Goal: Transaction & Acquisition: Purchase product/service

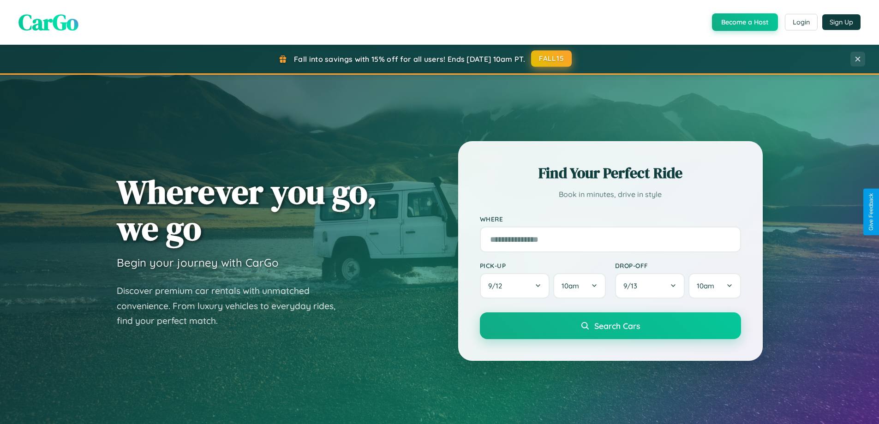
click at [552, 59] on button "FALL15" at bounding box center [551, 58] width 41 height 17
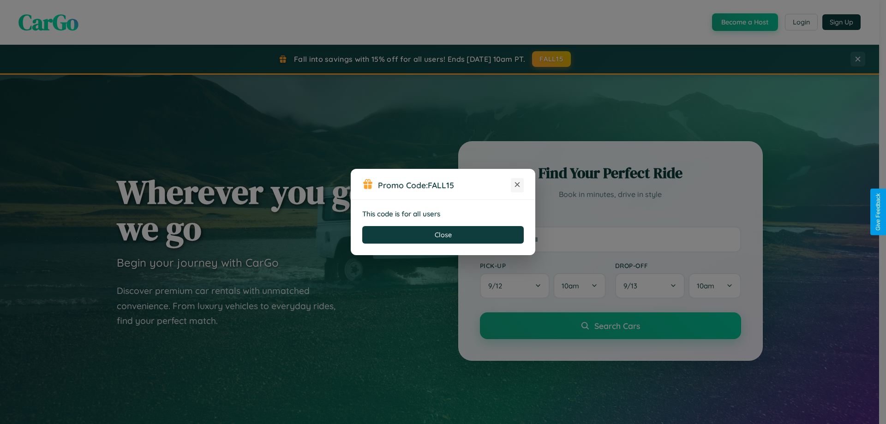
click at [517, 185] on icon at bounding box center [517, 184] width 9 height 9
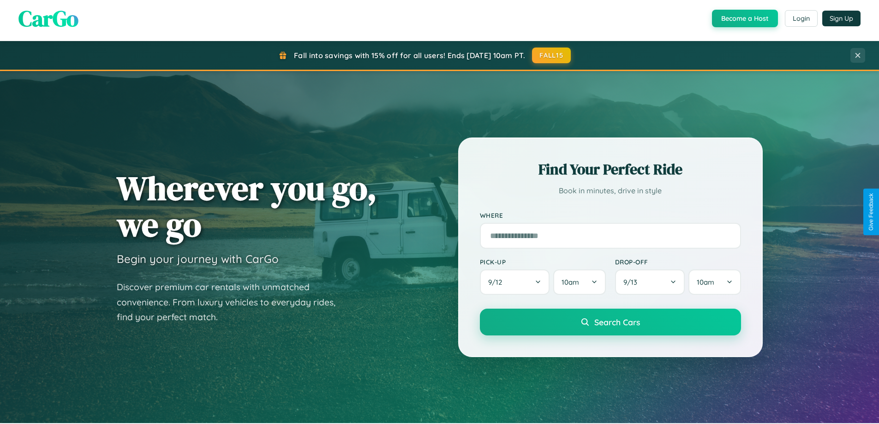
scroll to position [398, 0]
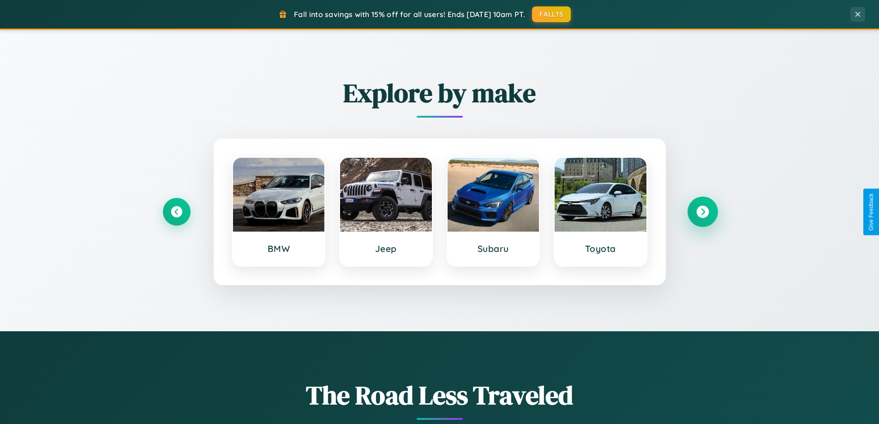
click at [702, 212] on icon at bounding box center [702, 212] width 12 height 12
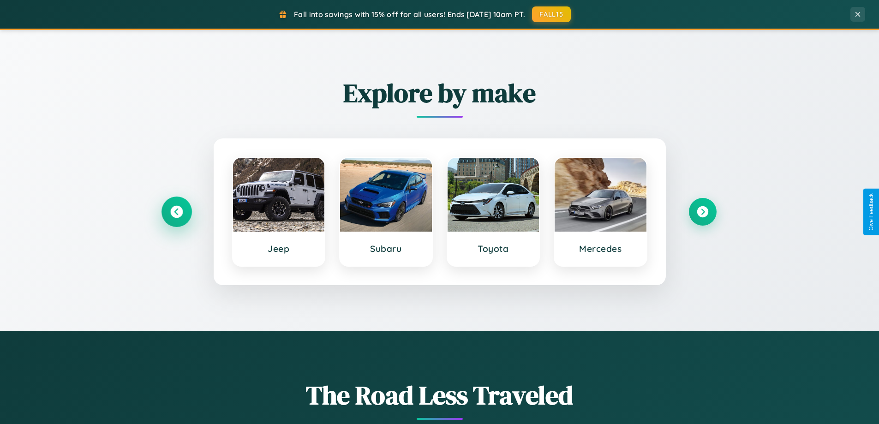
click at [176, 212] on icon at bounding box center [176, 212] width 12 height 12
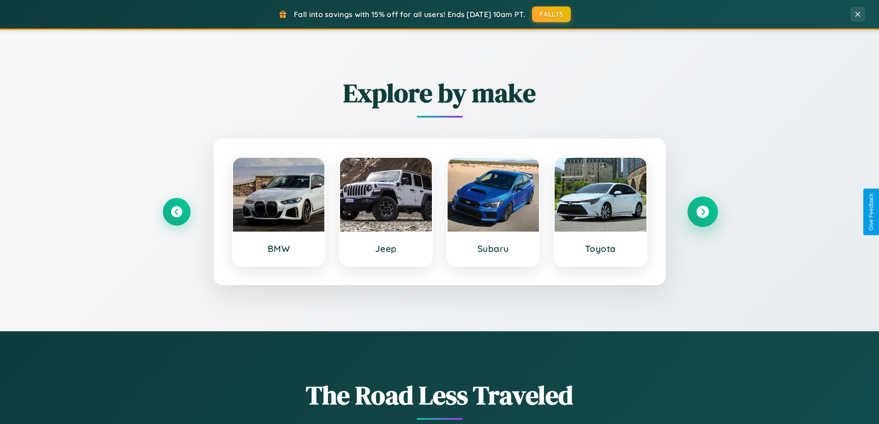
click at [702, 212] on icon at bounding box center [702, 212] width 12 height 12
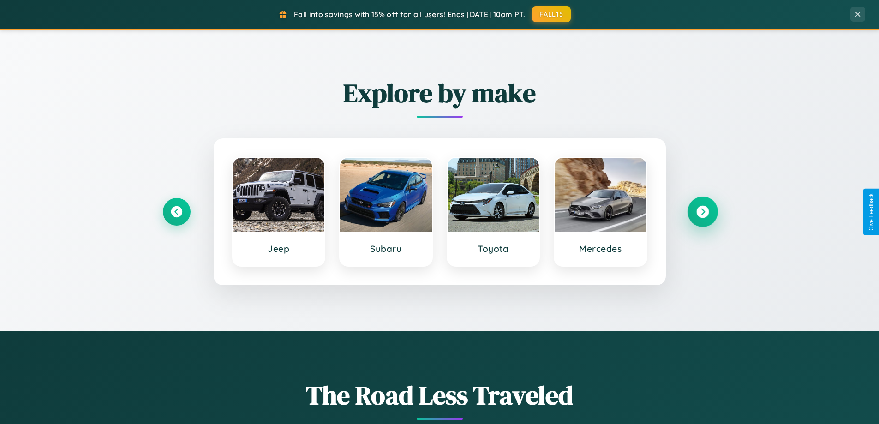
click at [702, 212] on icon at bounding box center [702, 212] width 12 height 12
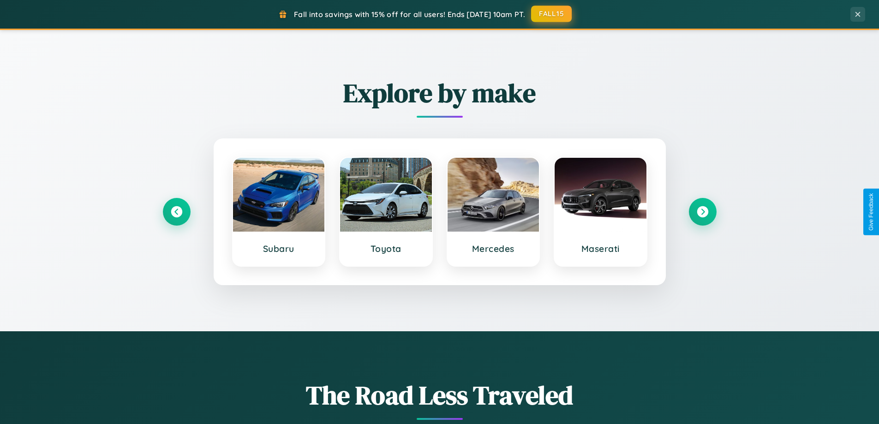
click at [552, 14] on button "FALL15" at bounding box center [551, 14] width 41 height 17
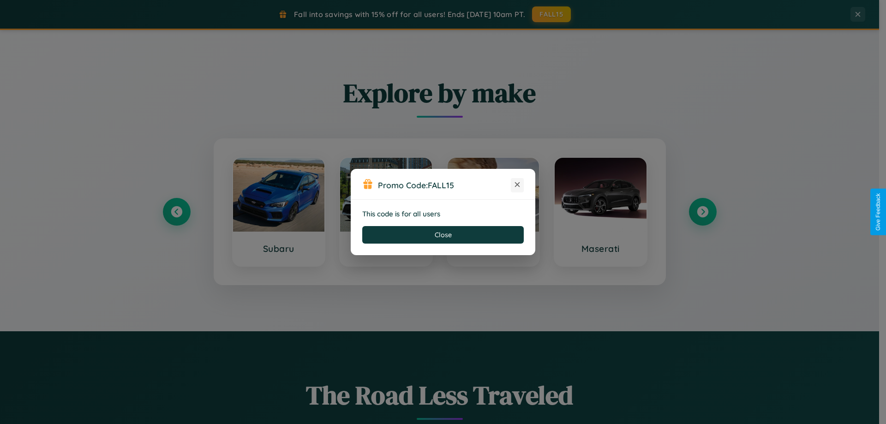
click at [517, 185] on icon at bounding box center [517, 184] width 9 height 9
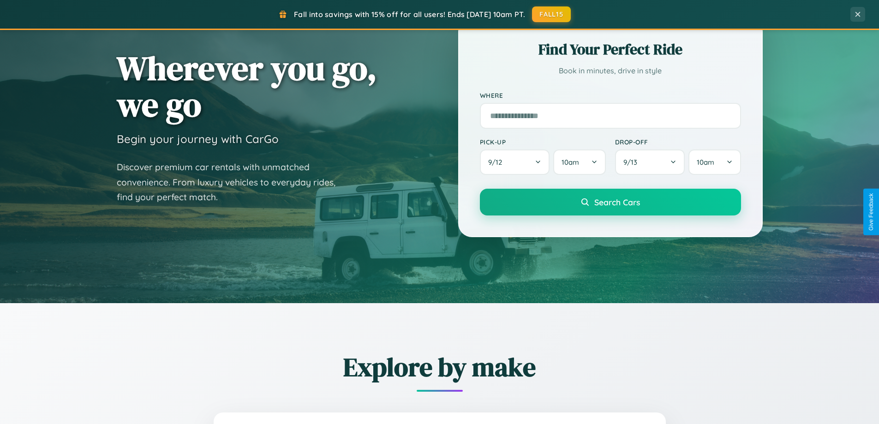
scroll to position [0, 0]
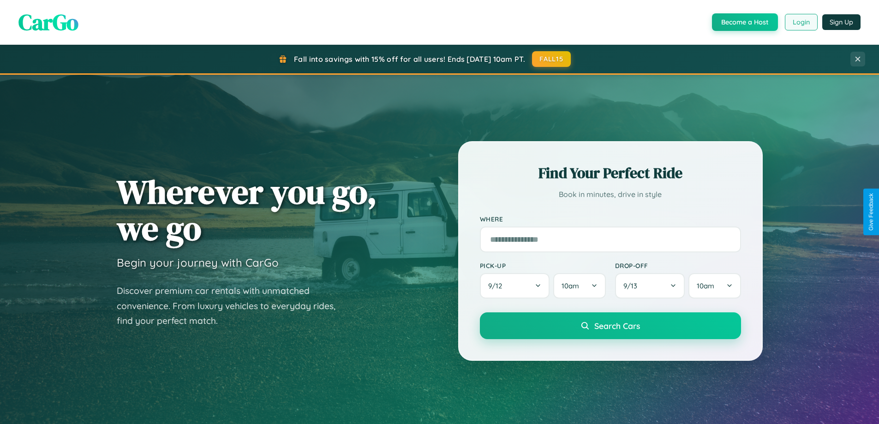
click at [801, 22] on button "Login" at bounding box center [801, 22] width 33 height 17
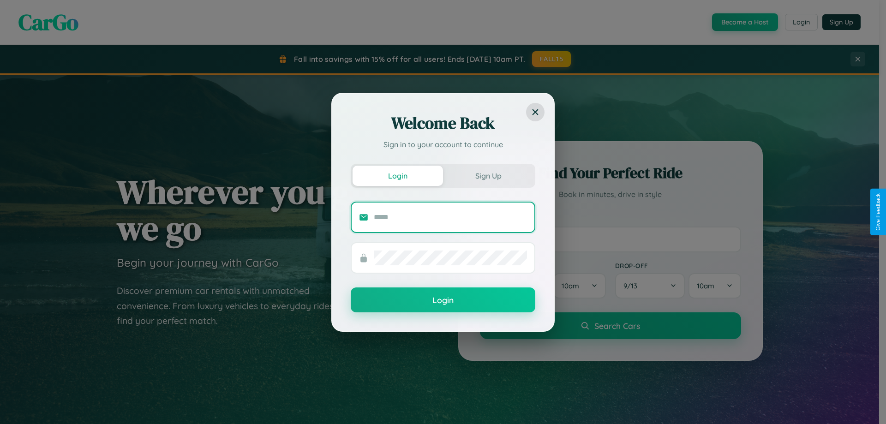
click at [450, 217] on input "text" at bounding box center [450, 217] width 153 height 15
type input "**********"
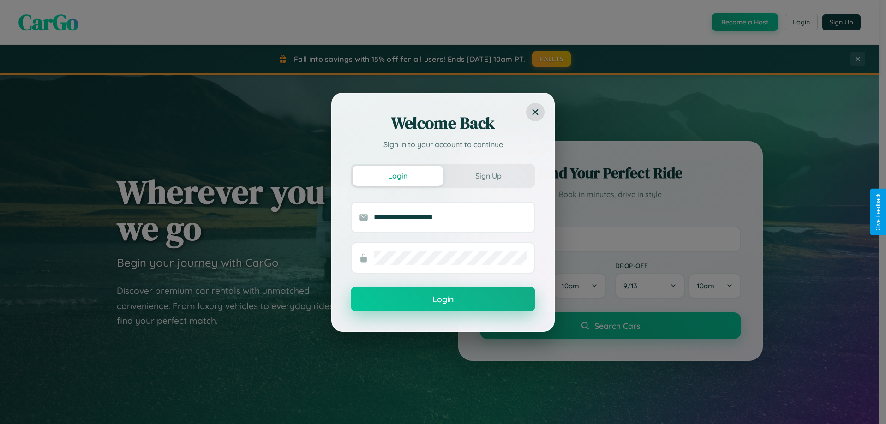
click at [443, 299] on button "Login" at bounding box center [443, 299] width 185 height 25
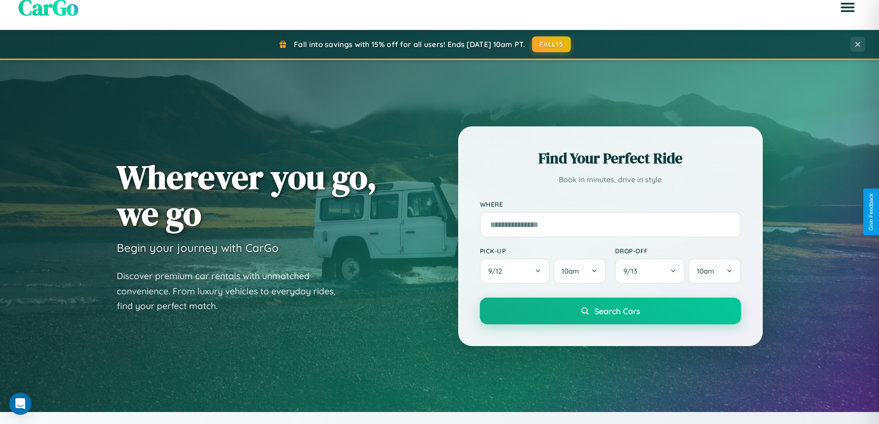
scroll to position [398, 0]
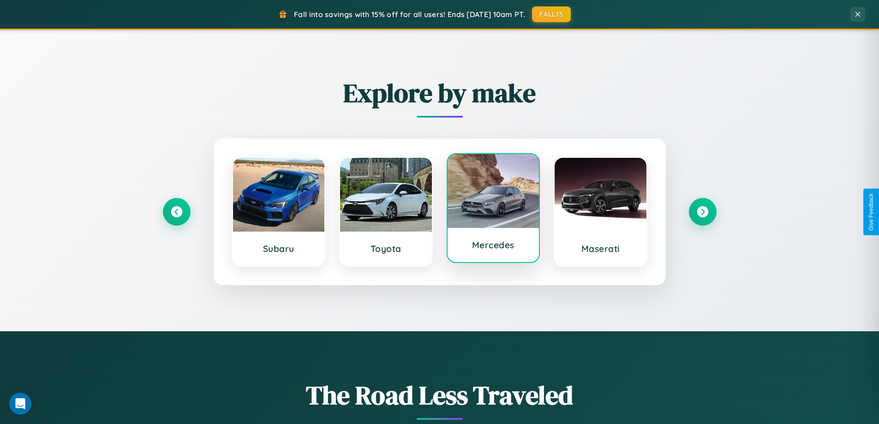
click at [493, 210] on div at bounding box center [494, 191] width 92 height 74
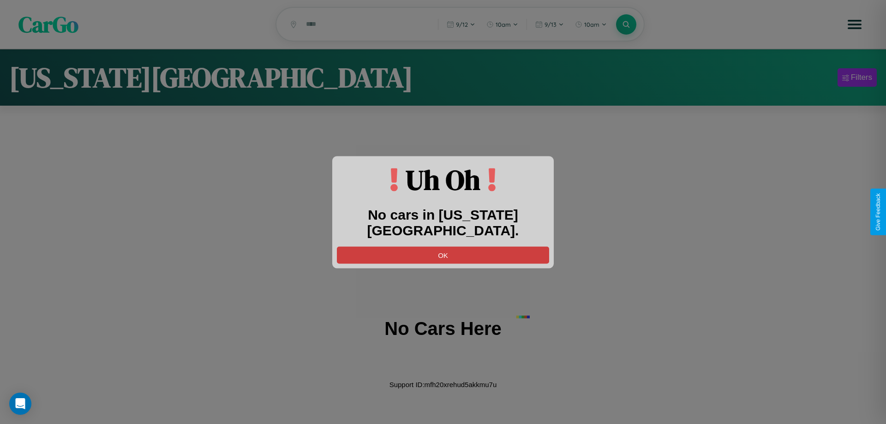
click at [443, 246] on button "OK" at bounding box center [443, 254] width 212 height 17
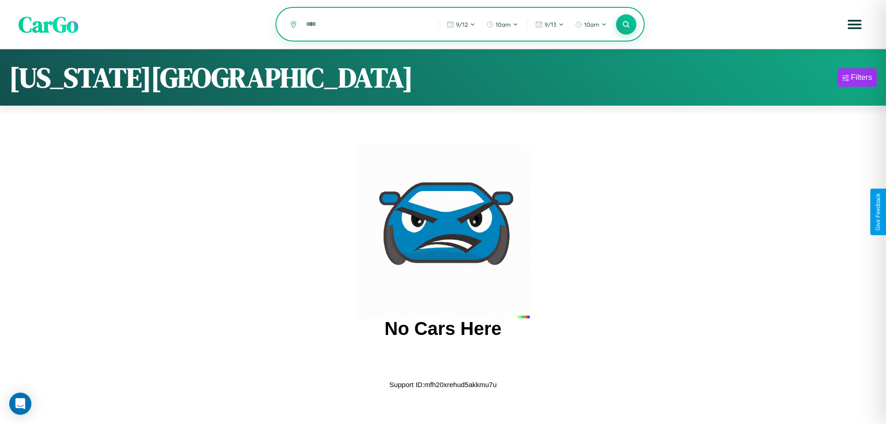
click at [365, 25] on input "text" at bounding box center [364, 24] width 127 height 16
type input "*"
click at [626, 24] on icon at bounding box center [626, 24] width 9 height 9
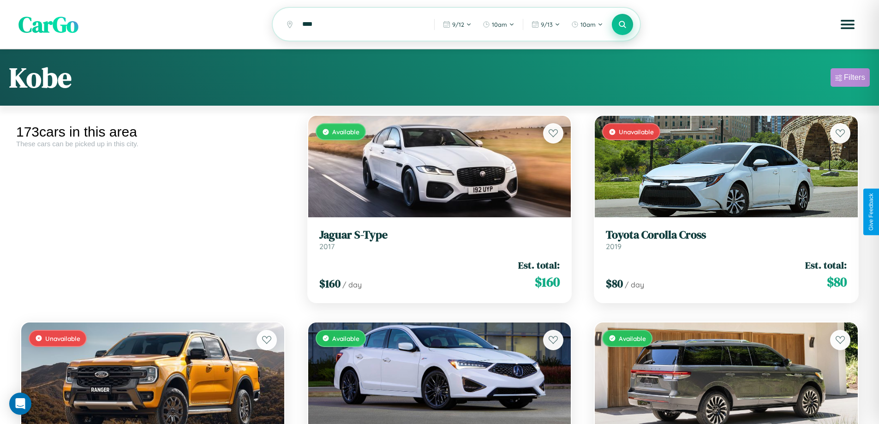
click at [850, 79] on div "Filters" at bounding box center [854, 77] width 21 height 9
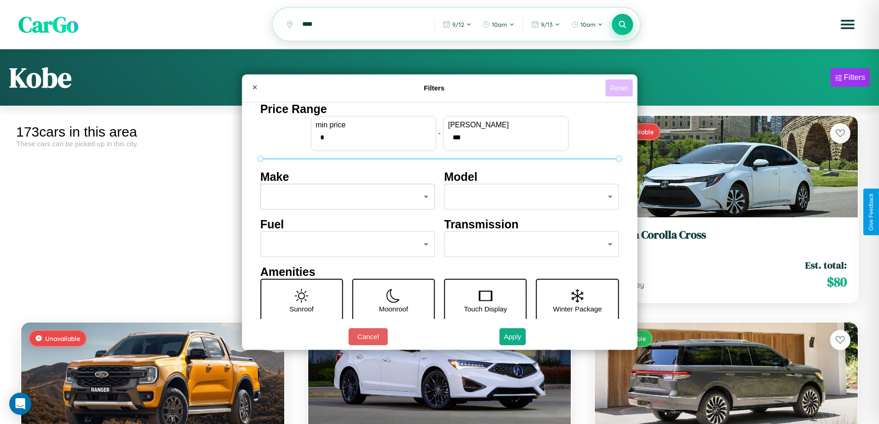
click at [620, 88] on button "Reset" at bounding box center [618, 87] width 27 height 17
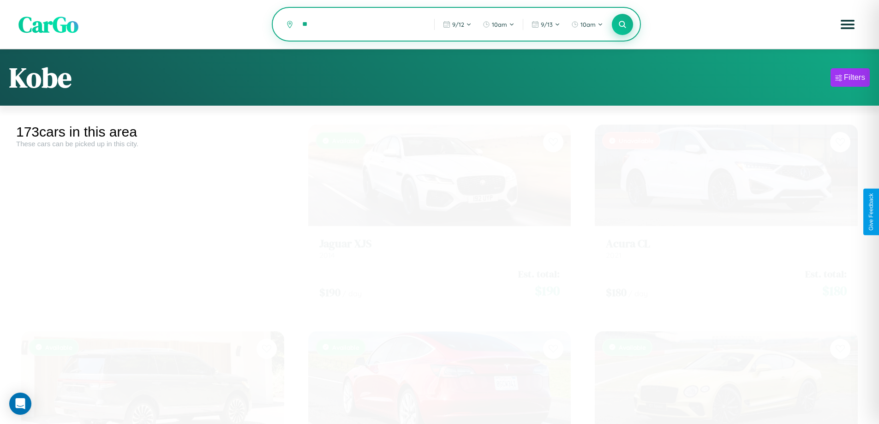
type input "*"
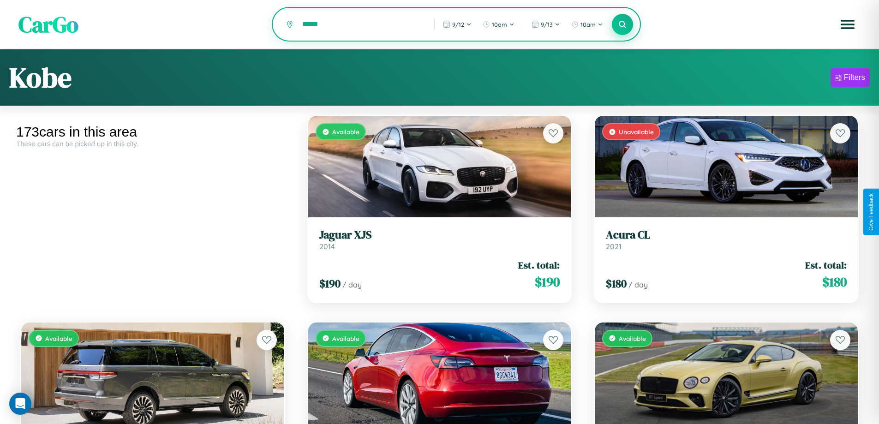
type input "******"
click at [622, 25] on icon at bounding box center [622, 24] width 9 height 9
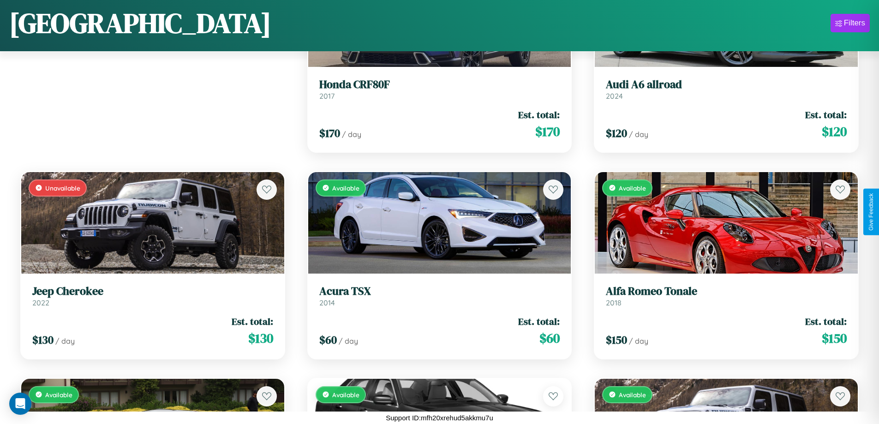
scroll to position [543, 0]
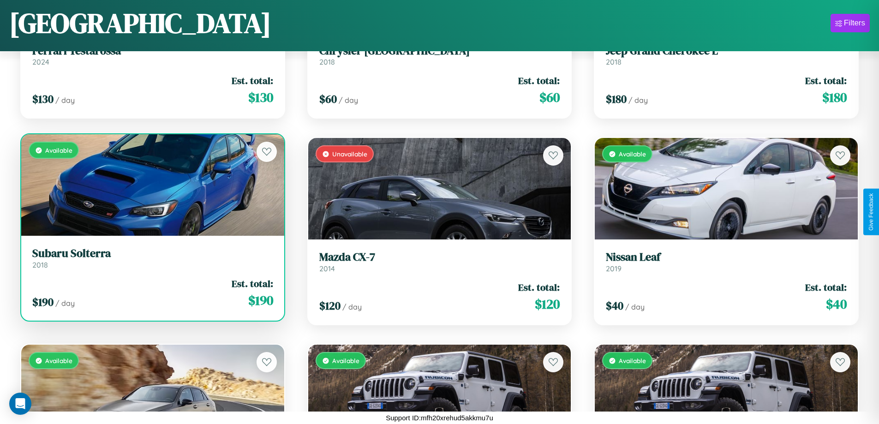
click at [151, 297] on div "$ 190 / day Est. total: $ 190" at bounding box center [152, 293] width 241 height 33
click at [151, 293] on div "$ 190 / day Est. total: $ 190" at bounding box center [152, 293] width 241 height 33
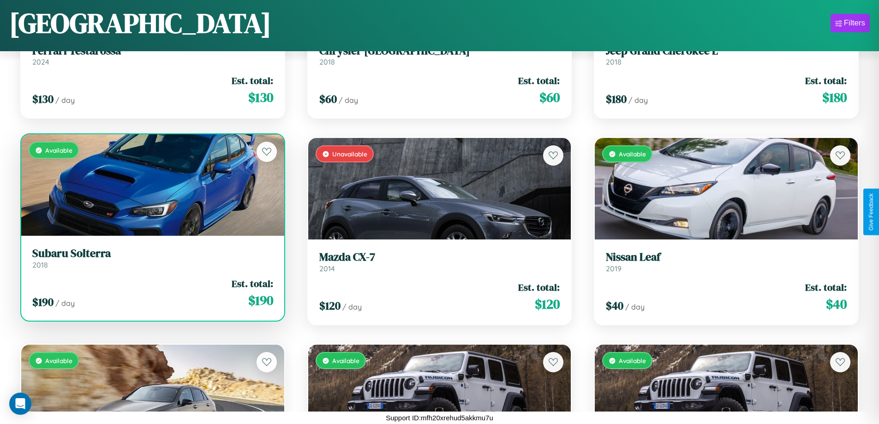
click at [151, 293] on div "$ 190 / day Est. total: $ 190" at bounding box center [152, 293] width 241 height 33
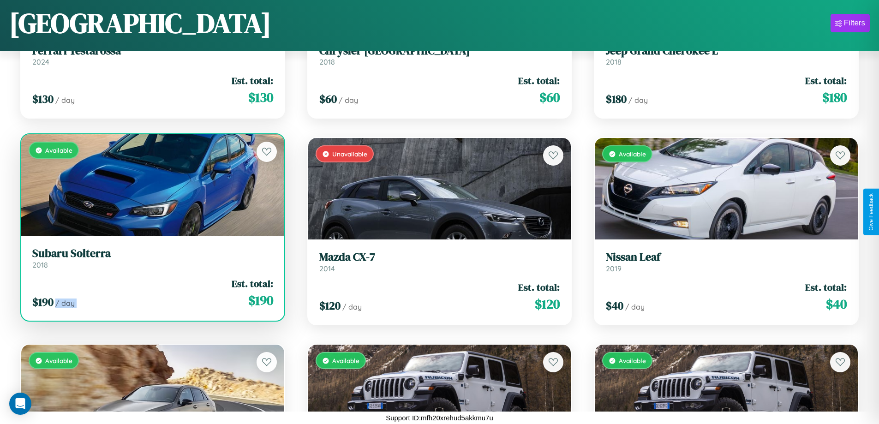
click at [151, 293] on div "$ 190 / day Est. total: $ 190" at bounding box center [152, 293] width 241 height 33
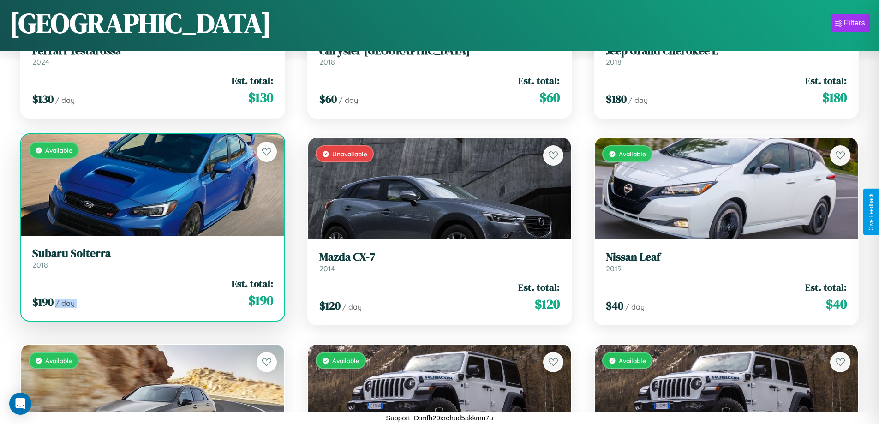
click at [151, 293] on div "$ 190 / day Est. total: $ 190" at bounding box center [152, 293] width 241 height 33
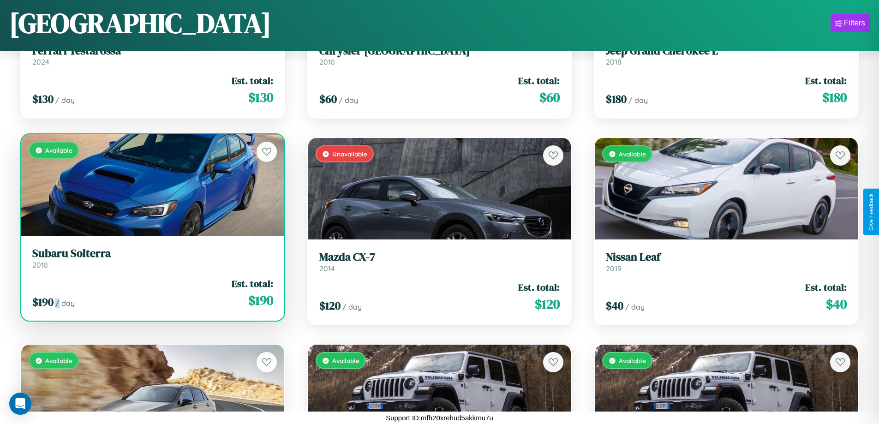
click at [151, 293] on div "$ 190 / day Est. total: $ 190" at bounding box center [152, 293] width 241 height 33
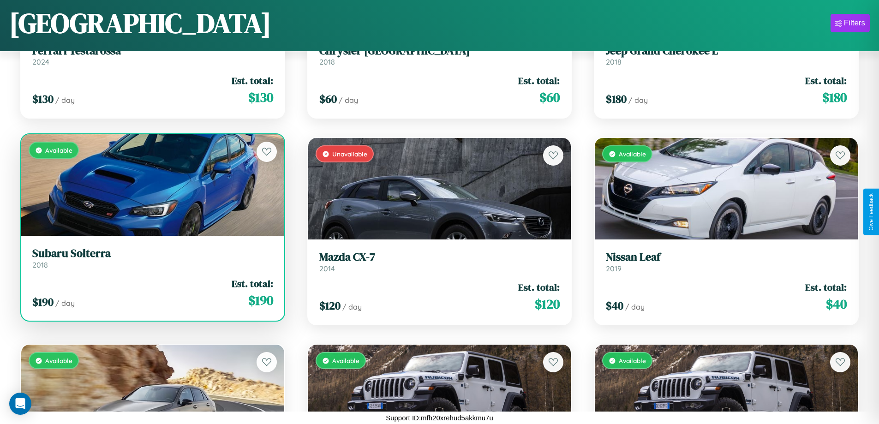
click at [151, 258] on h3 "Subaru Solterra" at bounding box center [152, 253] width 241 height 13
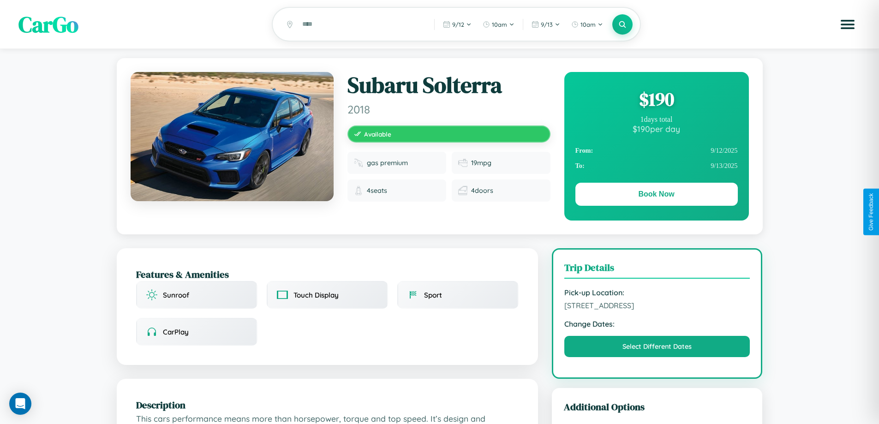
click at [656, 101] on div "$ 190" at bounding box center [656, 99] width 162 height 25
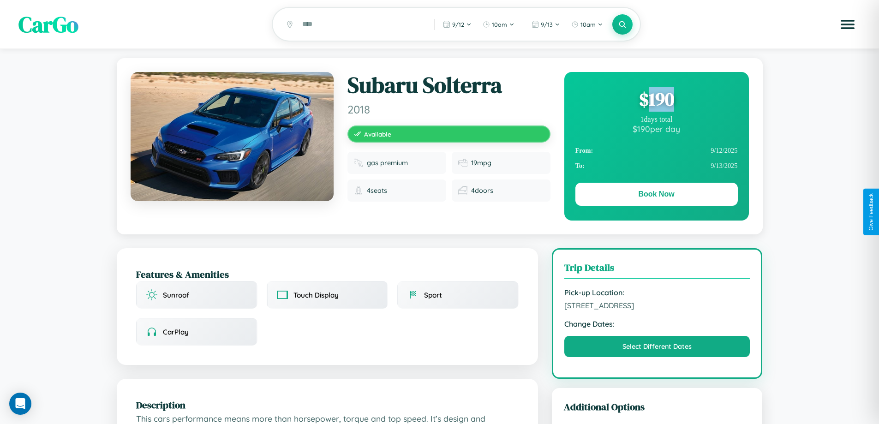
click at [656, 101] on div "$ 190" at bounding box center [656, 99] width 162 height 25
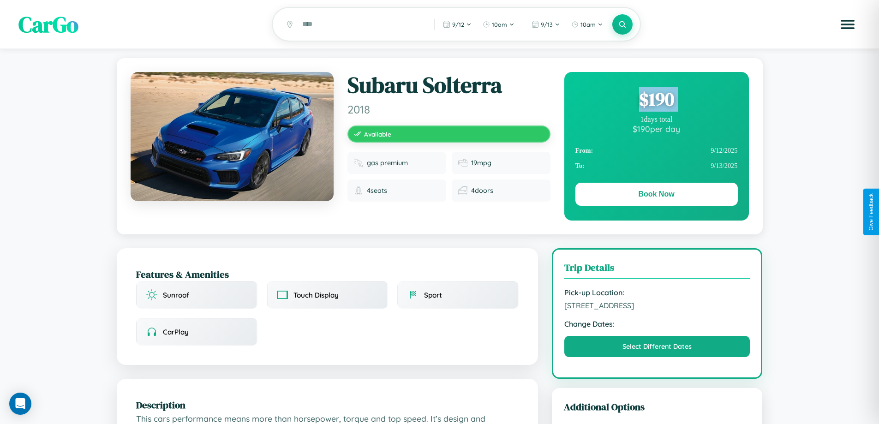
click at [656, 101] on div "$ 190" at bounding box center [656, 99] width 162 height 25
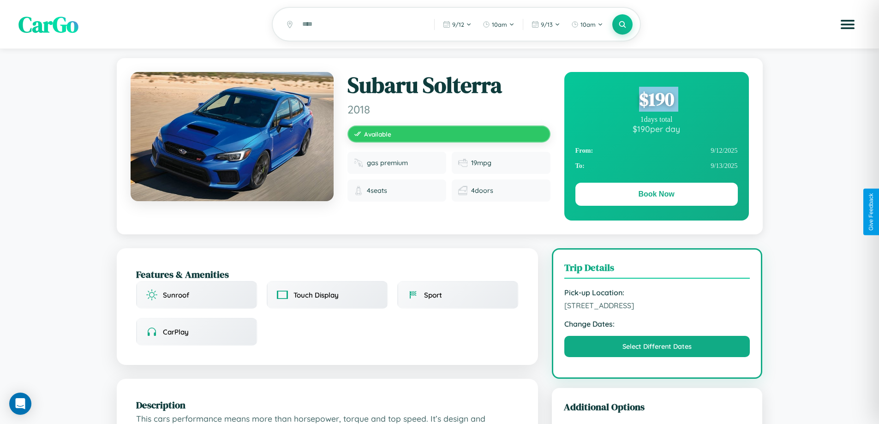
click at [656, 101] on div "$ 190" at bounding box center [656, 99] width 162 height 25
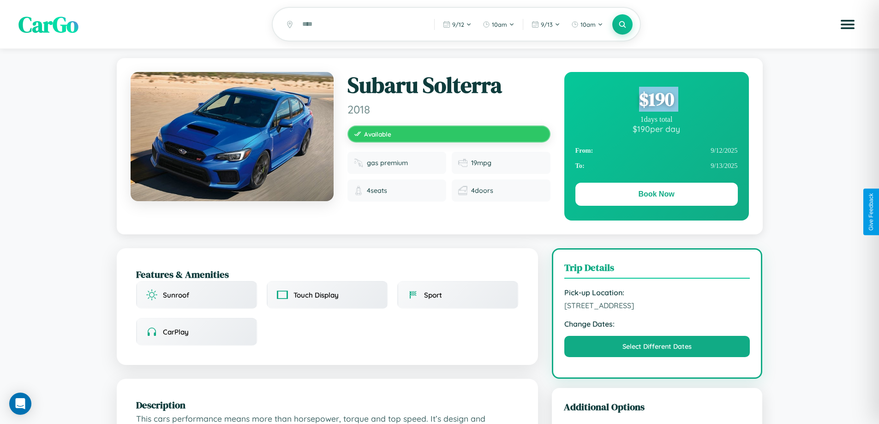
click at [656, 101] on div "$ 190" at bounding box center [656, 99] width 162 height 25
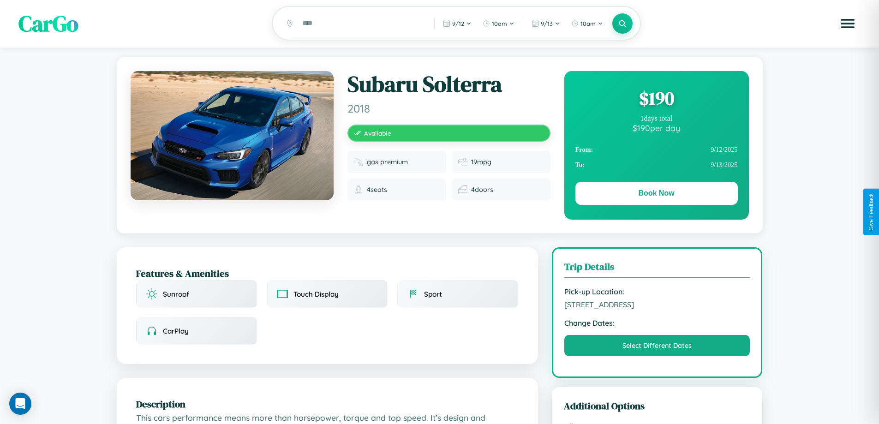
scroll to position [544, 0]
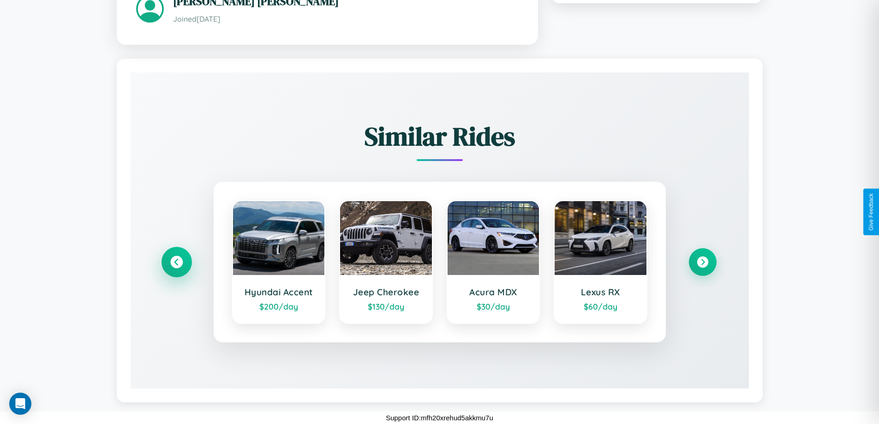
click at [176, 262] on icon at bounding box center [176, 262] width 12 height 12
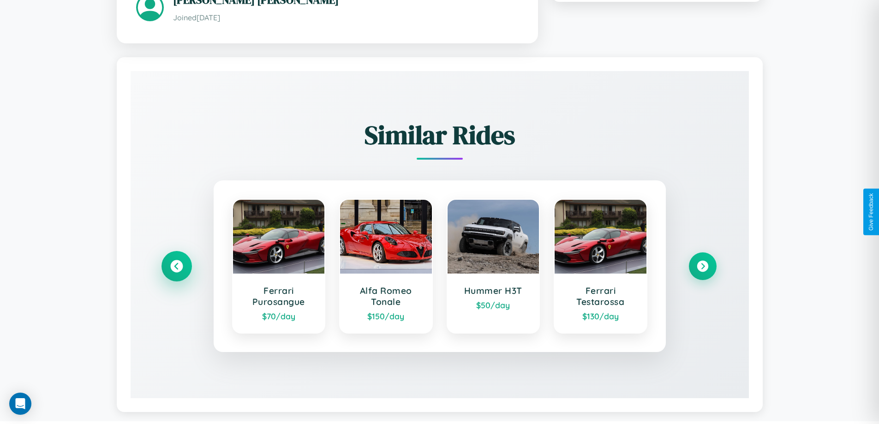
click at [176, 268] on icon at bounding box center [176, 266] width 12 height 12
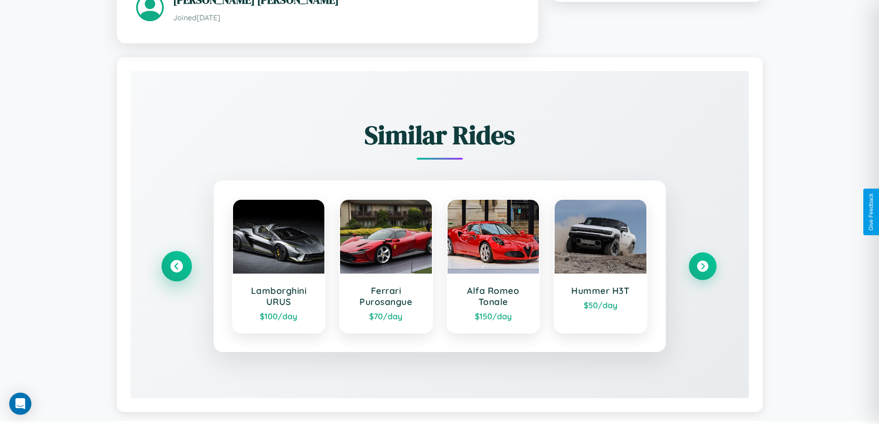
click at [176, 268] on icon at bounding box center [176, 266] width 12 height 12
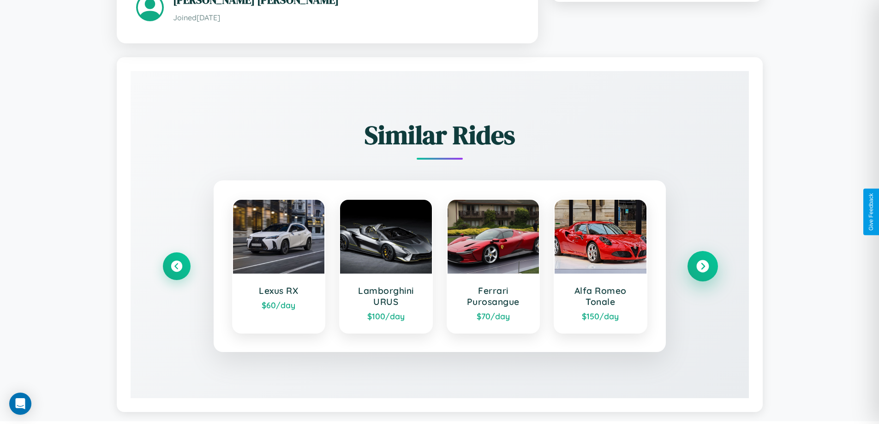
click at [702, 268] on icon at bounding box center [702, 266] width 12 height 12
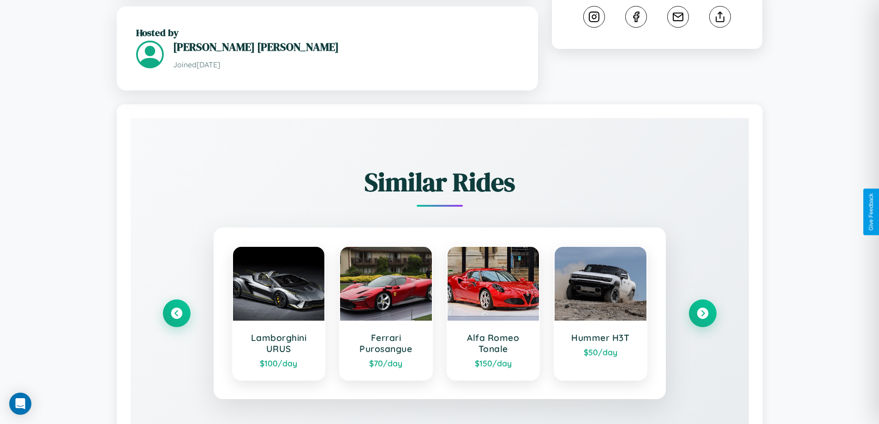
scroll to position [303, 0]
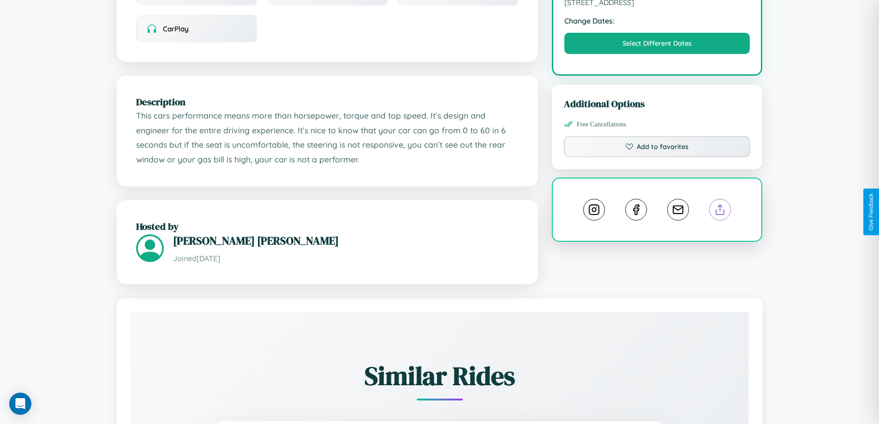
click at [720, 211] on line at bounding box center [720, 208] width 0 height 6
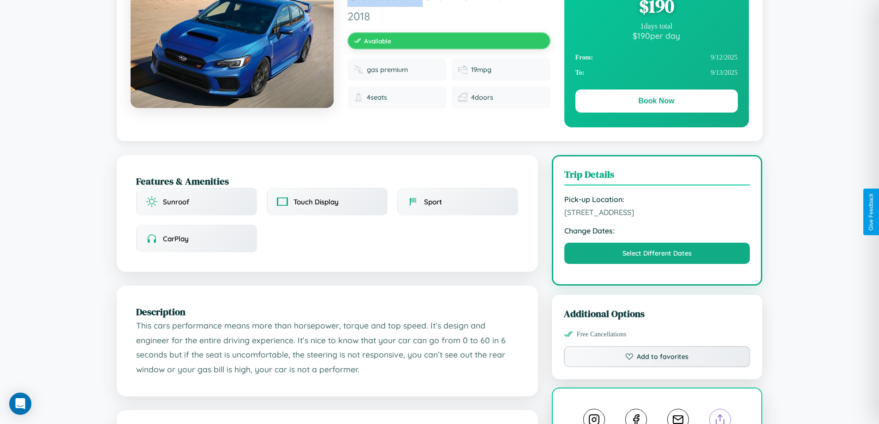
scroll to position [95, 0]
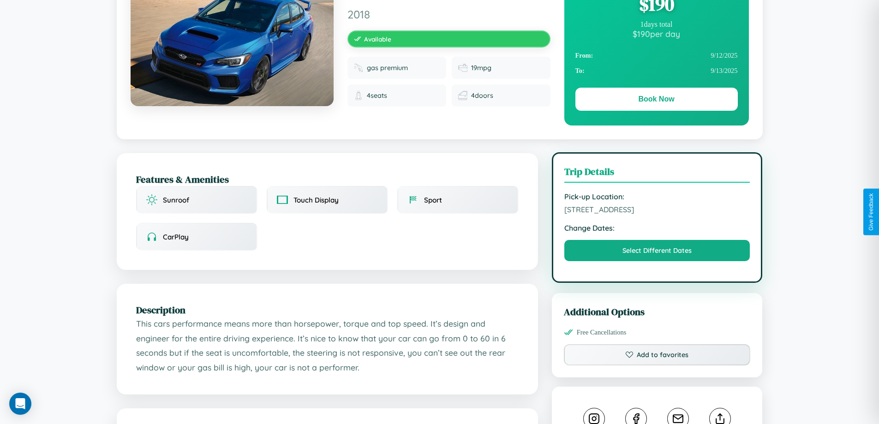
click at [657, 211] on span "[STREET_ADDRESS]" at bounding box center [657, 209] width 186 height 9
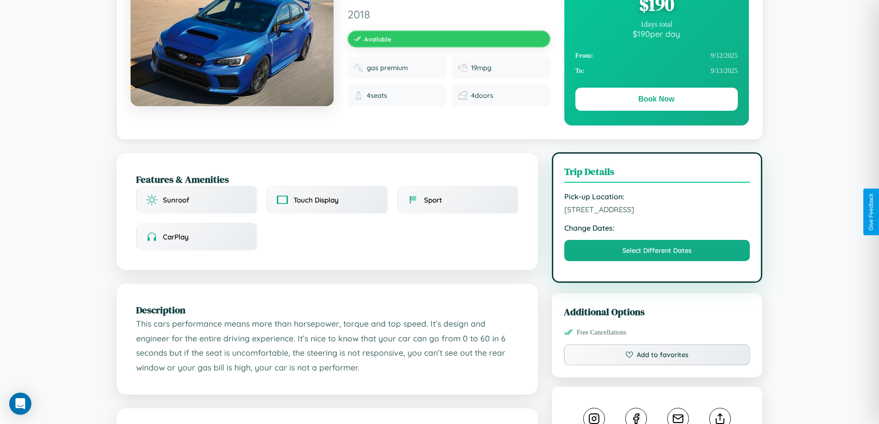
click at [657, 211] on span "[STREET_ADDRESS]" at bounding box center [657, 209] width 186 height 9
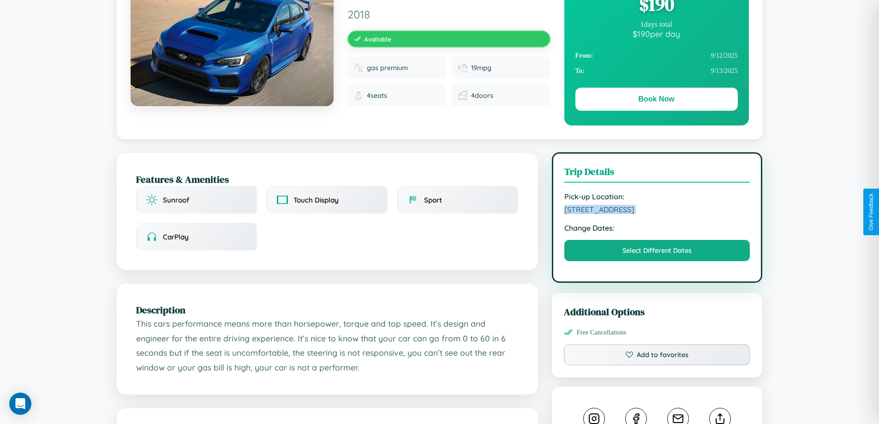
click at [657, 211] on span "[STREET_ADDRESS]" at bounding box center [657, 209] width 186 height 9
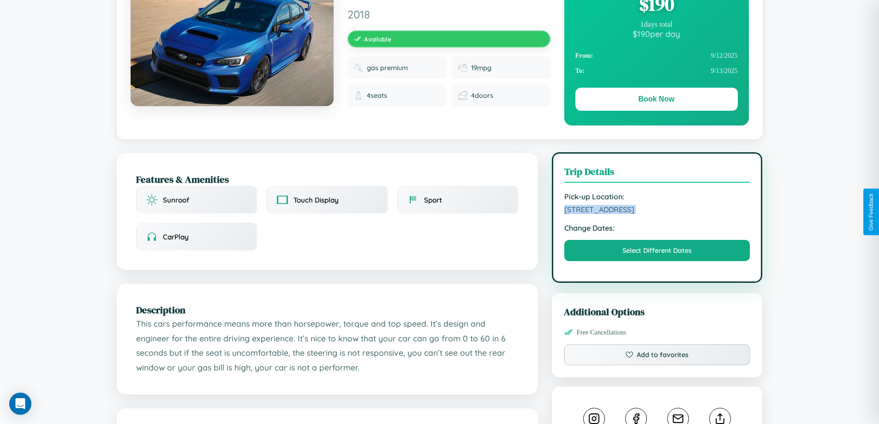
click at [657, 211] on span "[STREET_ADDRESS]" at bounding box center [657, 209] width 186 height 9
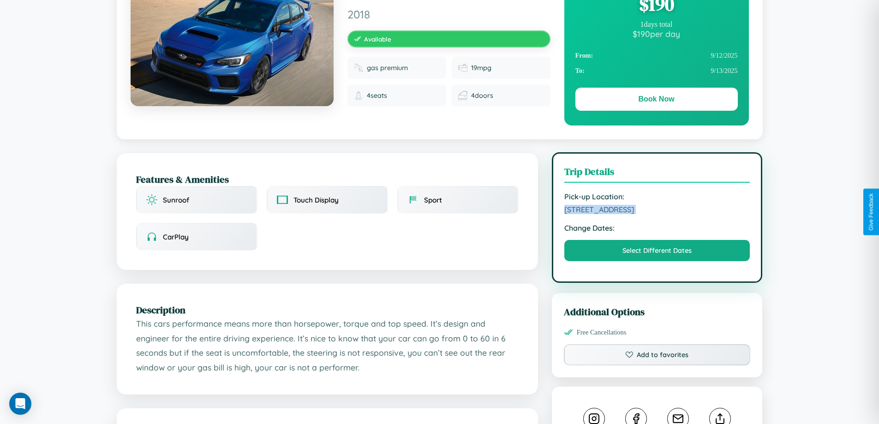
click at [657, 211] on span "[STREET_ADDRESS]" at bounding box center [657, 209] width 186 height 9
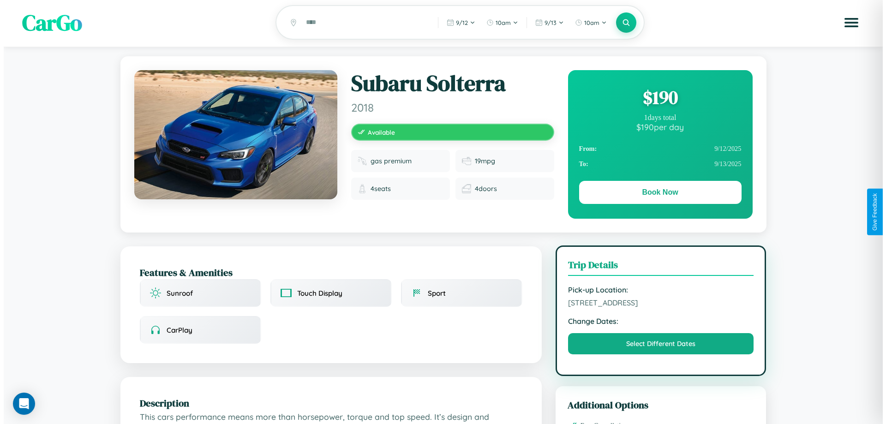
scroll to position [0, 0]
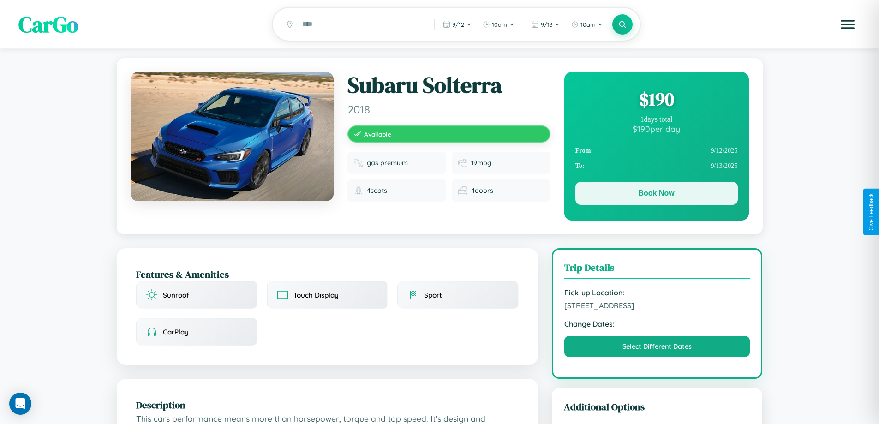
click at [656, 195] on button "Book Now" at bounding box center [656, 193] width 162 height 23
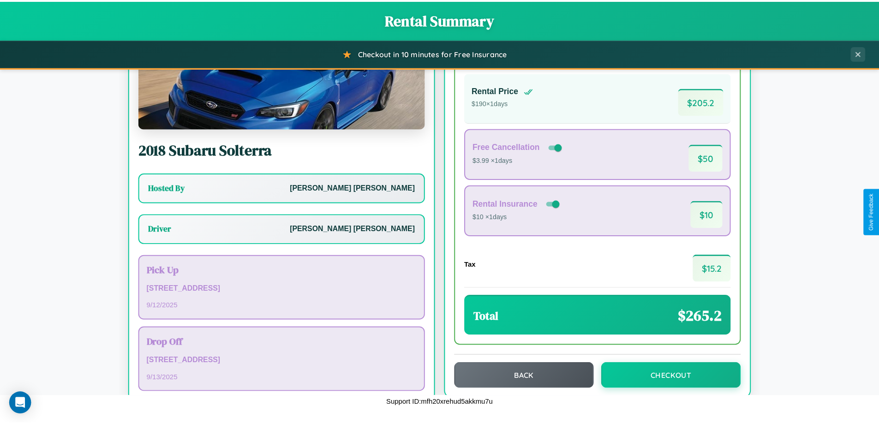
scroll to position [66, 0]
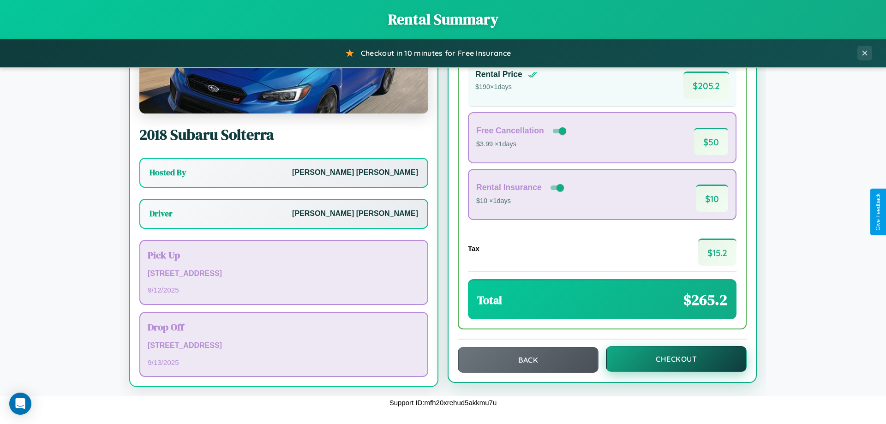
click at [670, 359] on button "Checkout" at bounding box center [676, 359] width 141 height 26
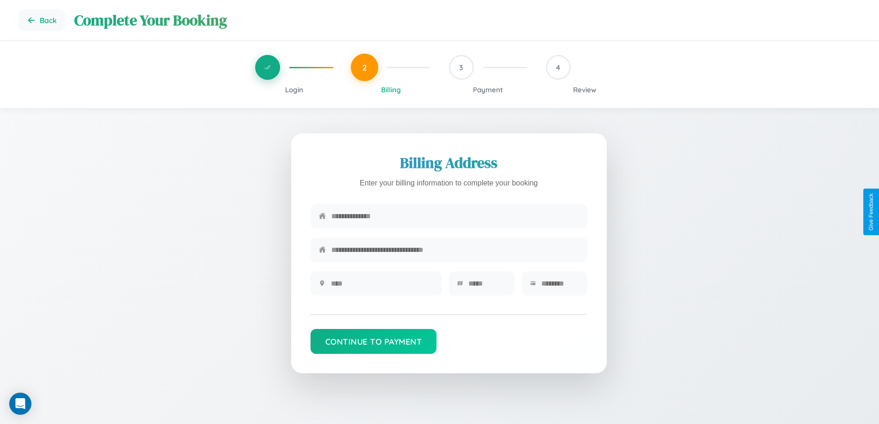
click at [455, 218] on input "text" at bounding box center [455, 216] width 248 height 23
type input "**********"
click at [382, 287] on input "text" at bounding box center [382, 283] width 102 height 23
type input "********"
click at [487, 287] on input "text" at bounding box center [487, 283] width 38 height 23
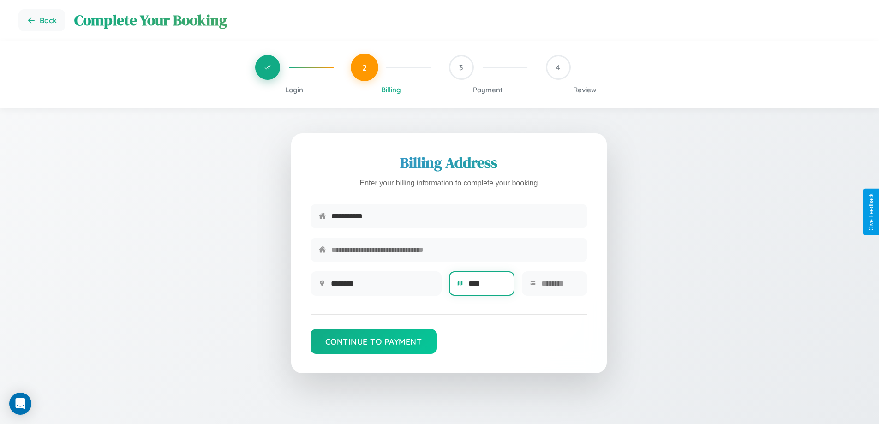
type input "****"
click at [560, 287] on input "text" at bounding box center [560, 283] width 38 height 23
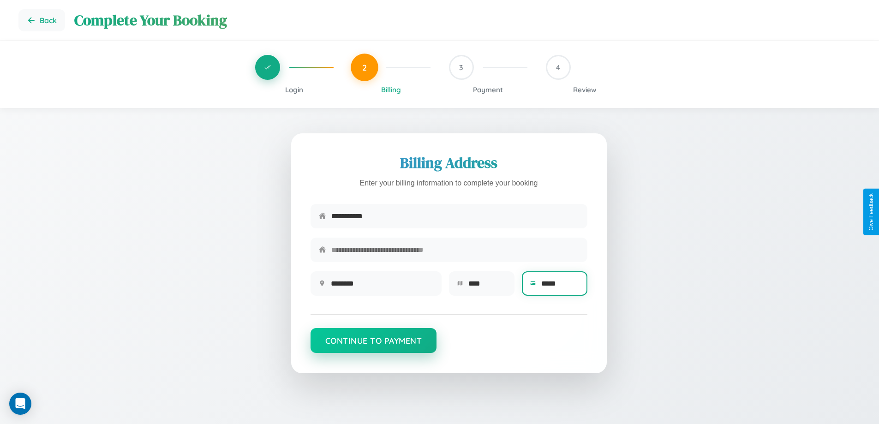
type input "*****"
click at [373, 345] on button "Continue to Payment" at bounding box center [374, 340] width 126 height 25
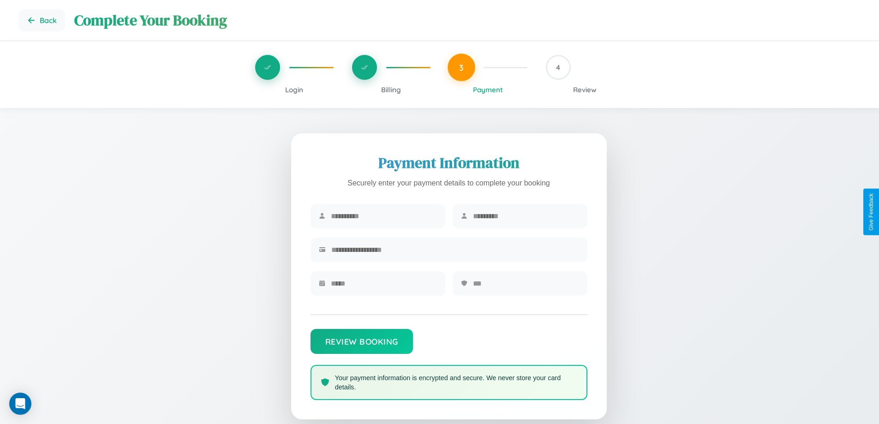
click at [383, 216] on input "text" at bounding box center [384, 216] width 106 height 23
type input "*******"
click at [526, 216] on input "text" at bounding box center [526, 216] width 106 height 23
type input "******"
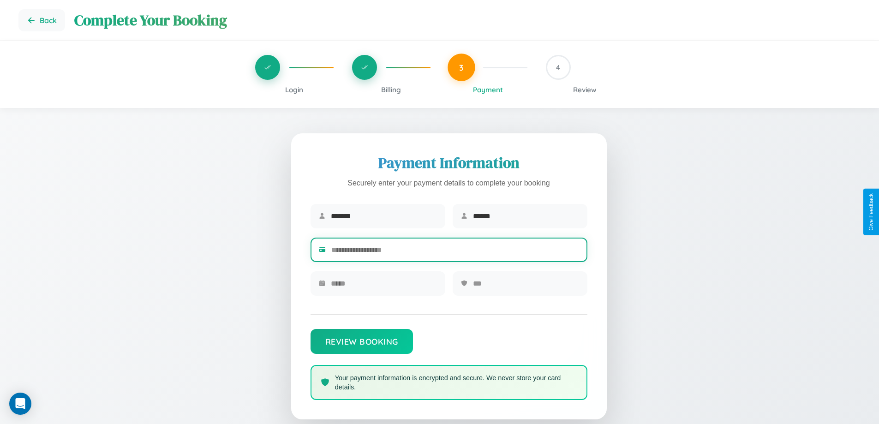
click at [455, 251] on input "text" at bounding box center [455, 250] width 248 height 23
type input "**********"
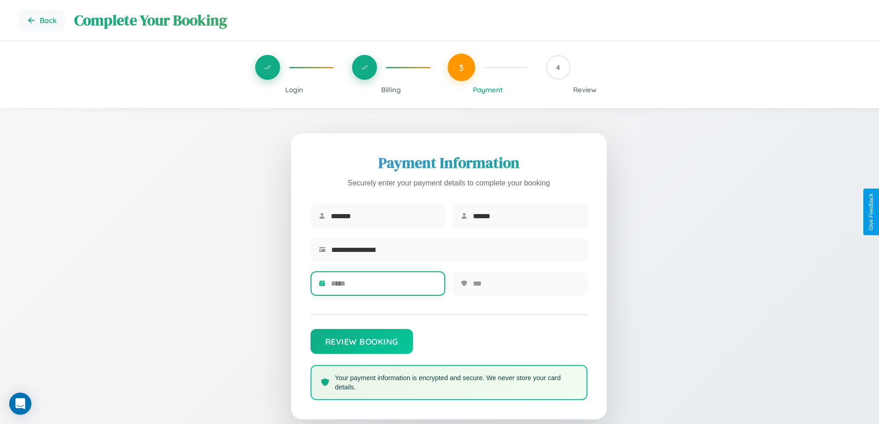
click at [383, 287] on input "text" at bounding box center [384, 283] width 106 height 23
type input "*****"
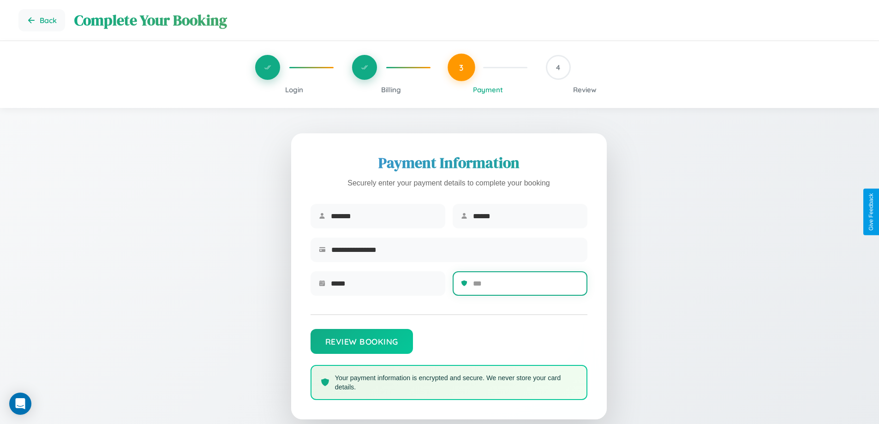
click at [526, 287] on input "text" at bounding box center [526, 283] width 106 height 23
type input "***"
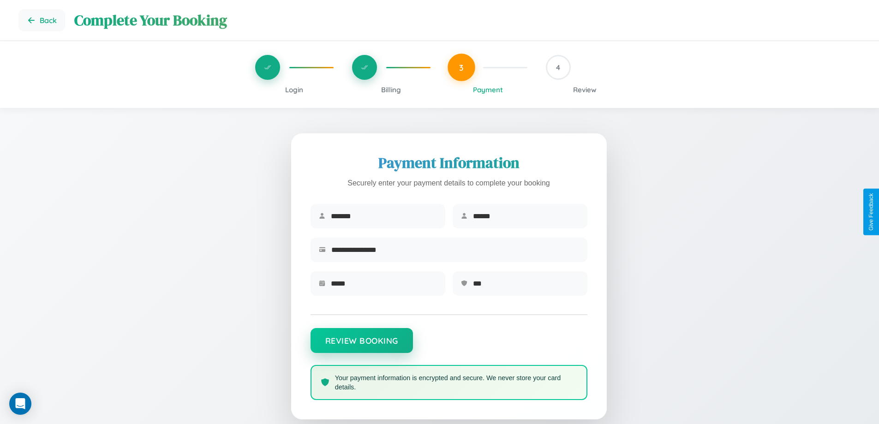
click at [361, 345] on button "Review Booking" at bounding box center [362, 340] width 102 height 25
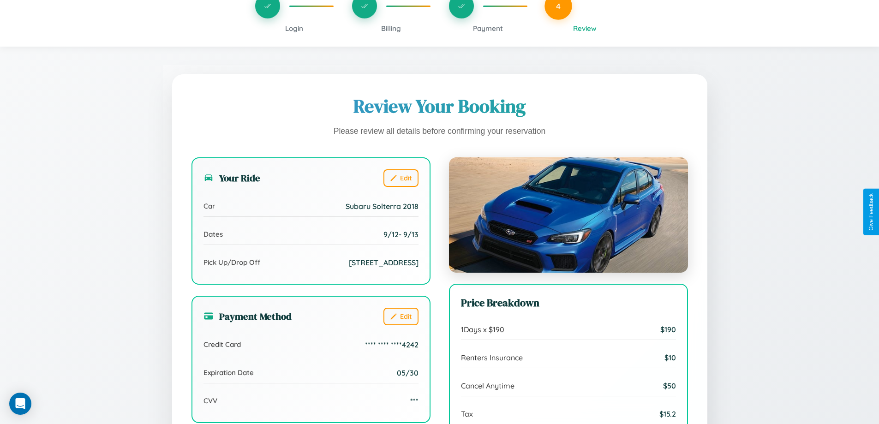
scroll to position [282, 0]
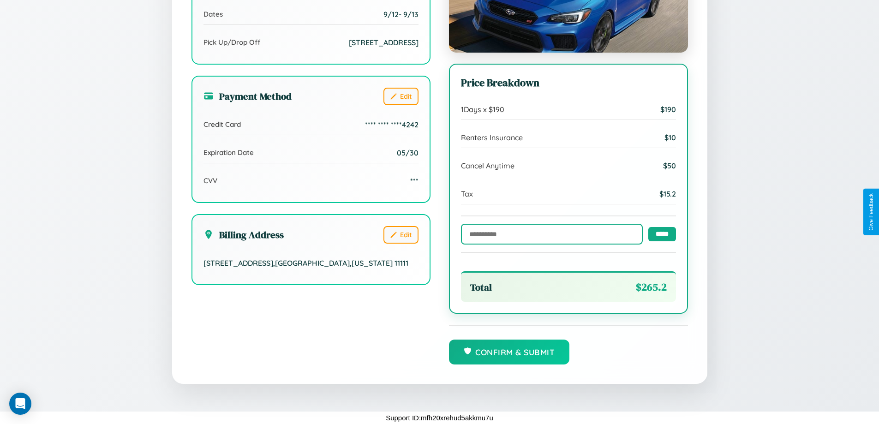
click at [549, 233] on input "text" at bounding box center [552, 234] width 182 height 21
type input "******"
click at [659, 233] on input "*****" at bounding box center [662, 234] width 28 height 14
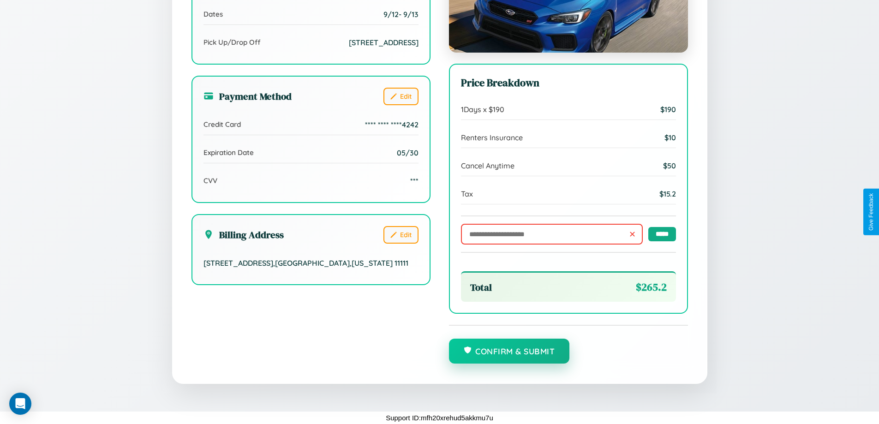
click at [509, 352] on button "Confirm & Submit" at bounding box center [509, 351] width 121 height 25
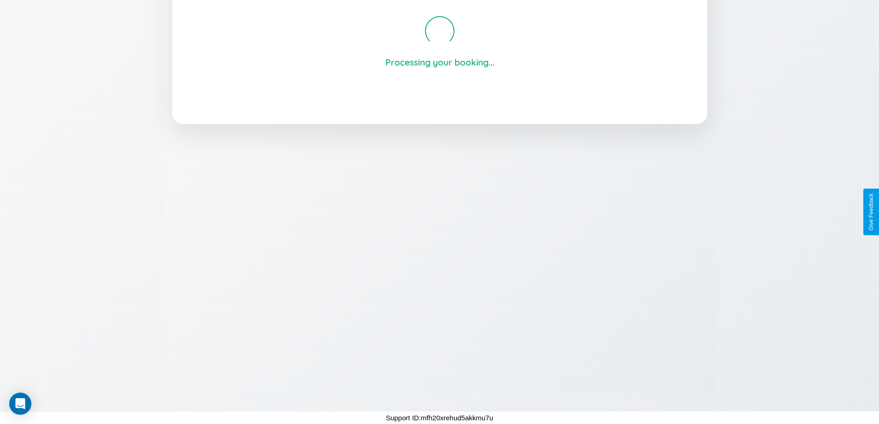
scroll to position [176, 0]
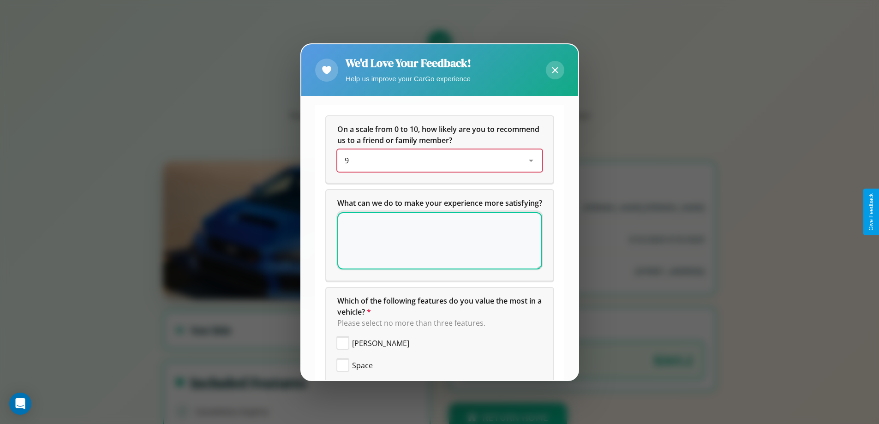
click at [436, 161] on div "9" at bounding box center [432, 160] width 175 height 11
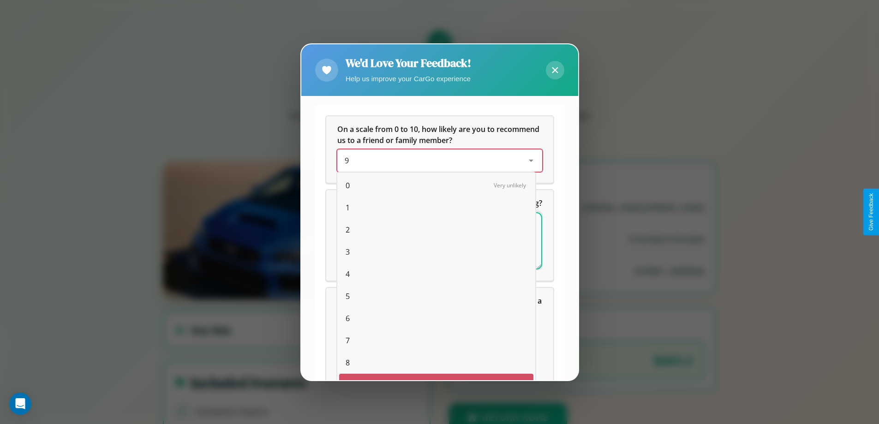
scroll to position [16, 38]
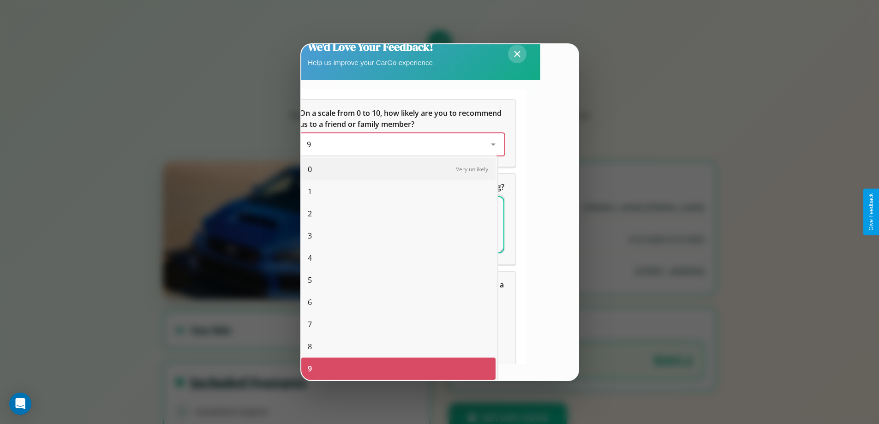
click at [310, 280] on span "5" at bounding box center [310, 280] width 4 height 11
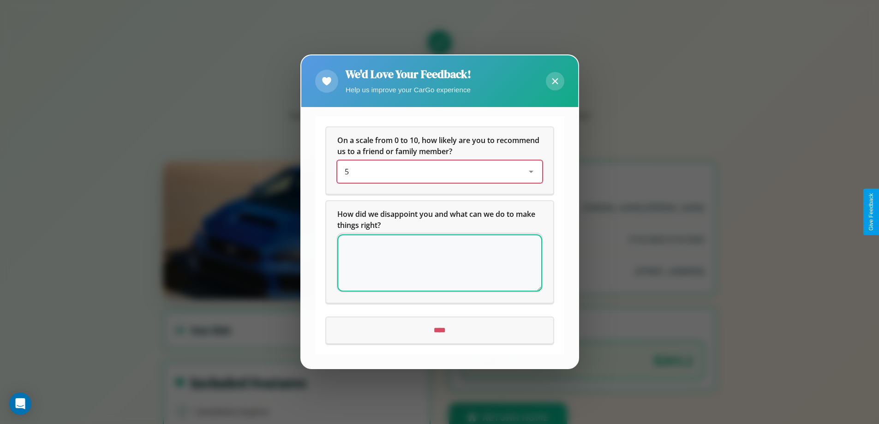
scroll to position [0, 0]
click at [555, 81] on icon at bounding box center [555, 81] width 6 height 6
